Goal: Use online tool/utility: Utilize a website feature to perform a specific function

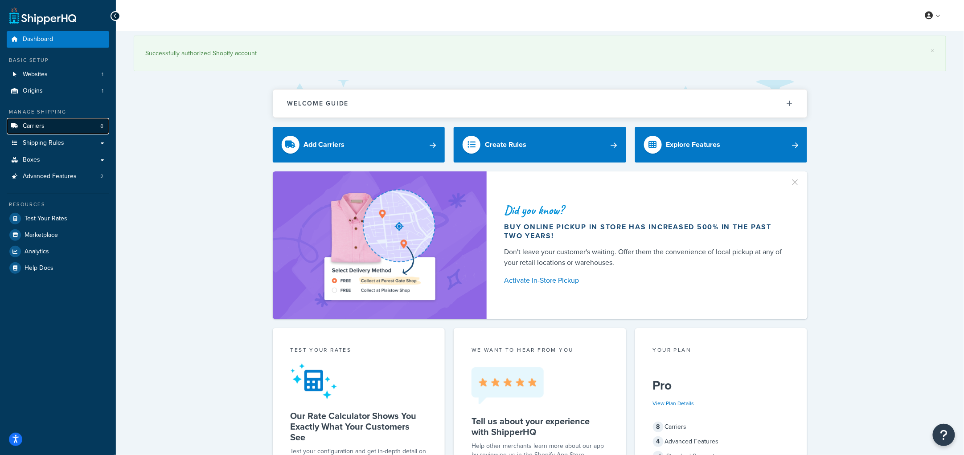
click at [53, 127] on link "Carriers 8" at bounding box center [58, 126] width 102 height 16
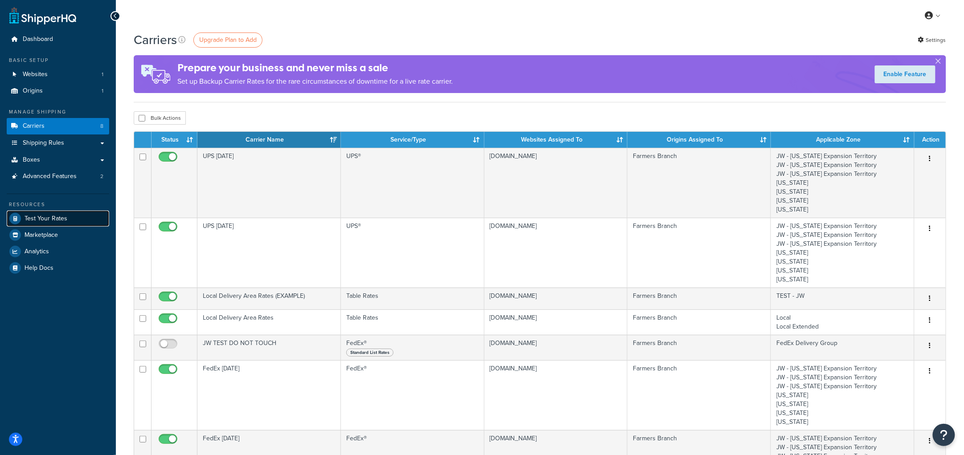
click at [54, 217] on span "Test Your Rates" at bounding box center [46, 219] width 43 height 8
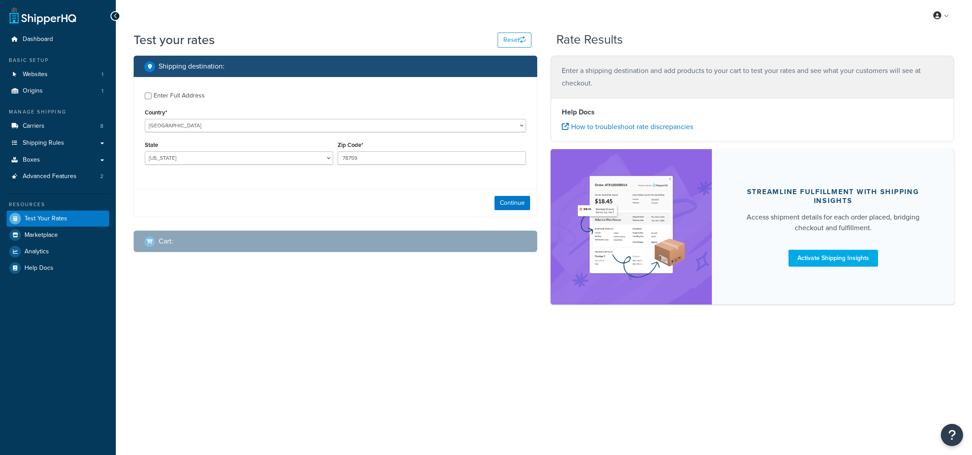
select select "[GEOGRAPHIC_DATA]"
drag, startPoint x: 385, startPoint y: 159, endPoint x: 266, endPoint y: 155, distance: 118.6
click at [270, 155] on div "State [US_STATE] [US_STATE] [US_STATE] [US_STATE] [US_STATE] Armed Forces Ameri…" at bounding box center [336, 155] width 386 height 33
type input "76458"
click at [499, 203] on button "Continue" at bounding box center [513, 203] width 36 height 14
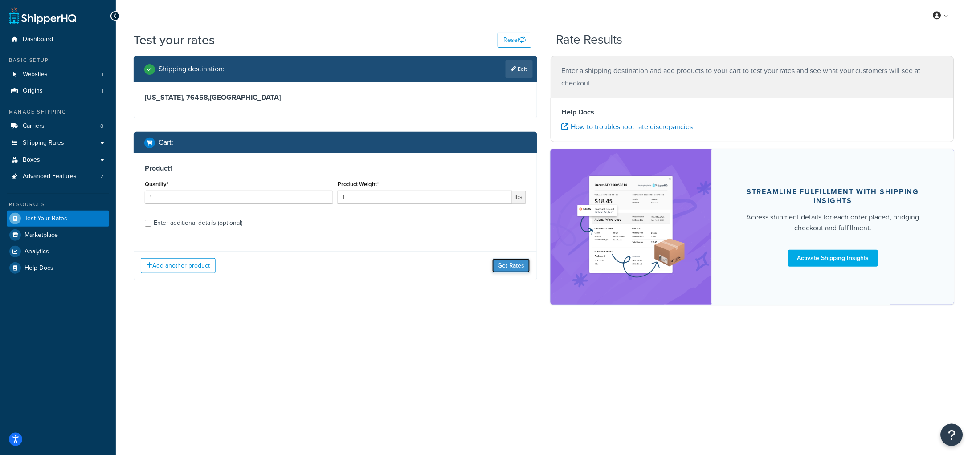
click at [508, 269] on button "Get Rates" at bounding box center [511, 266] width 38 height 14
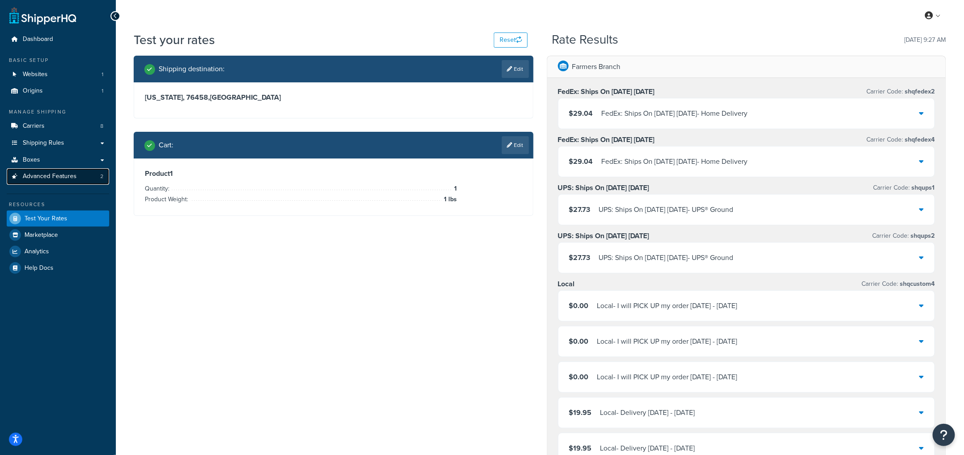
click at [48, 176] on span "Advanced Features" at bounding box center [50, 177] width 54 height 8
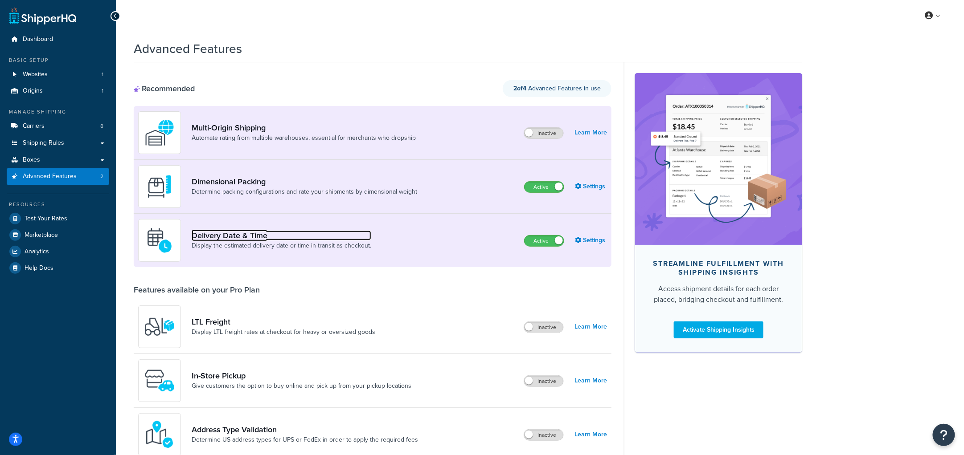
click at [240, 233] on link "Delivery Date & Time" at bounding box center [282, 236] width 180 height 10
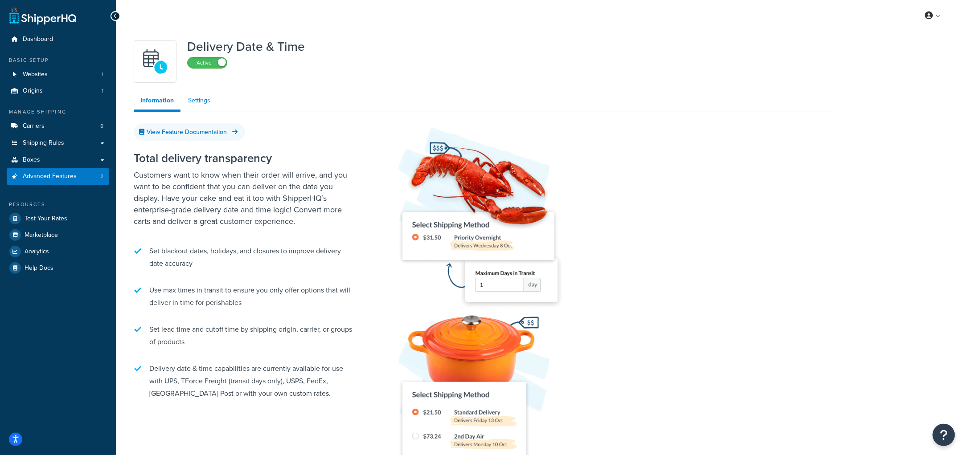
click at [196, 98] on link "Settings" at bounding box center [199, 101] width 36 height 18
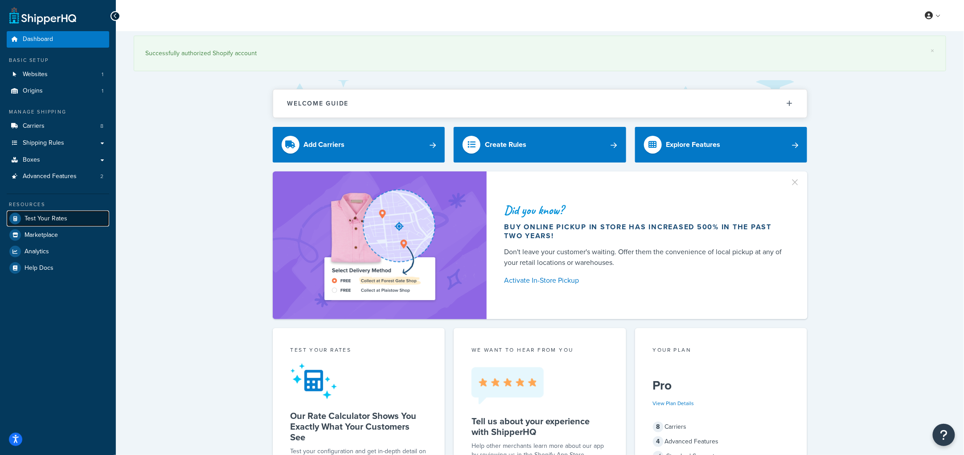
click at [58, 214] on link "Test Your Rates" at bounding box center [58, 219] width 102 height 16
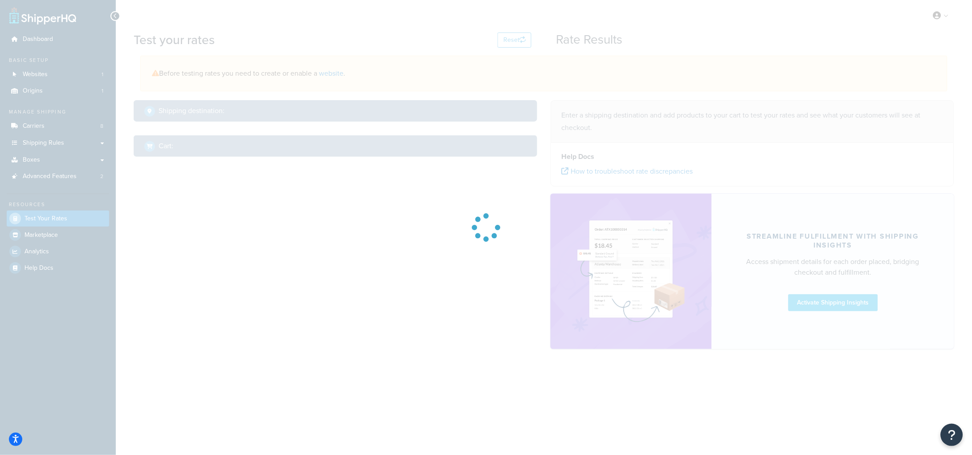
select select "[GEOGRAPHIC_DATA]"
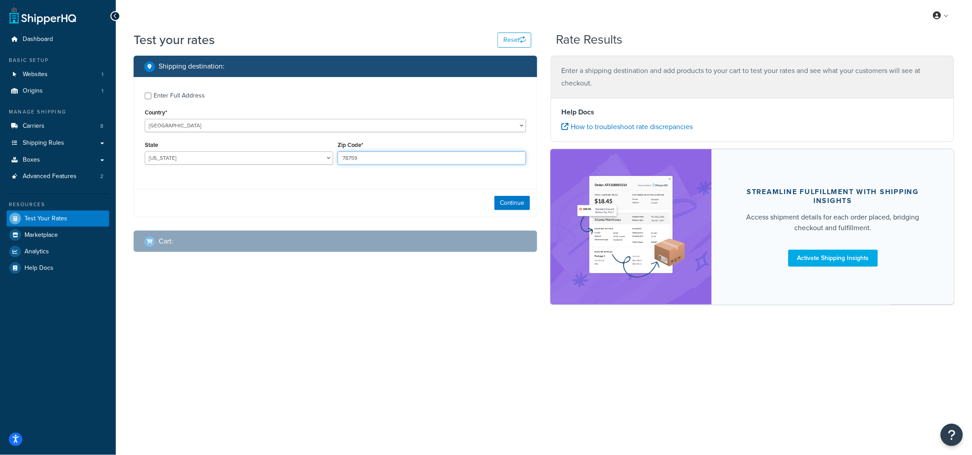
drag, startPoint x: 291, startPoint y: 153, endPoint x: 244, endPoint y: 152, distance: 46.3
click at [244, 152] on div "State [US_STATE] [US_STATE] [US_STATE] [US_STATE] [US_STATE] Armed Forces Ameri…" at bounding box center [336, 155] width 386 height 33
type input "76458"
click at [514, 198] on button "Continue" at bounding box center [513, 203] width 36 height 14
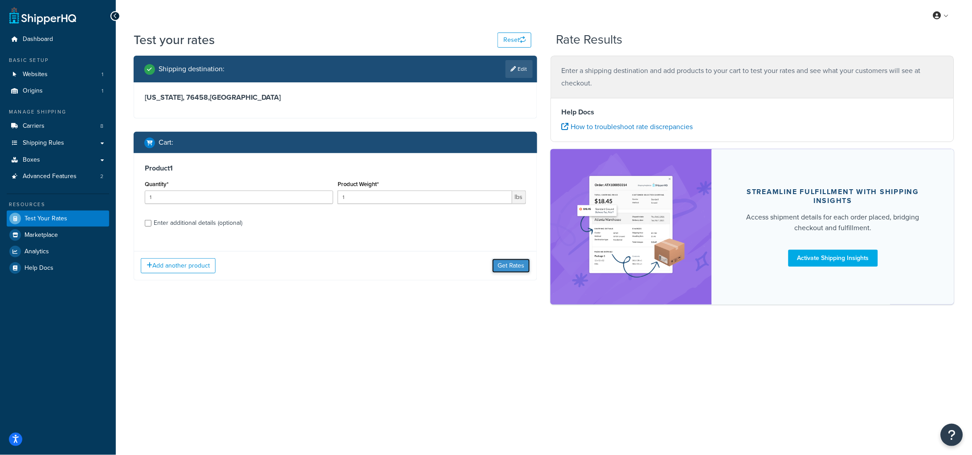
click at [512, 269] on button "Get Rates" at bounding box center [511, 266] width 38 height 14
